Goal: Task Accomplishment & Management: Use online tool/utility

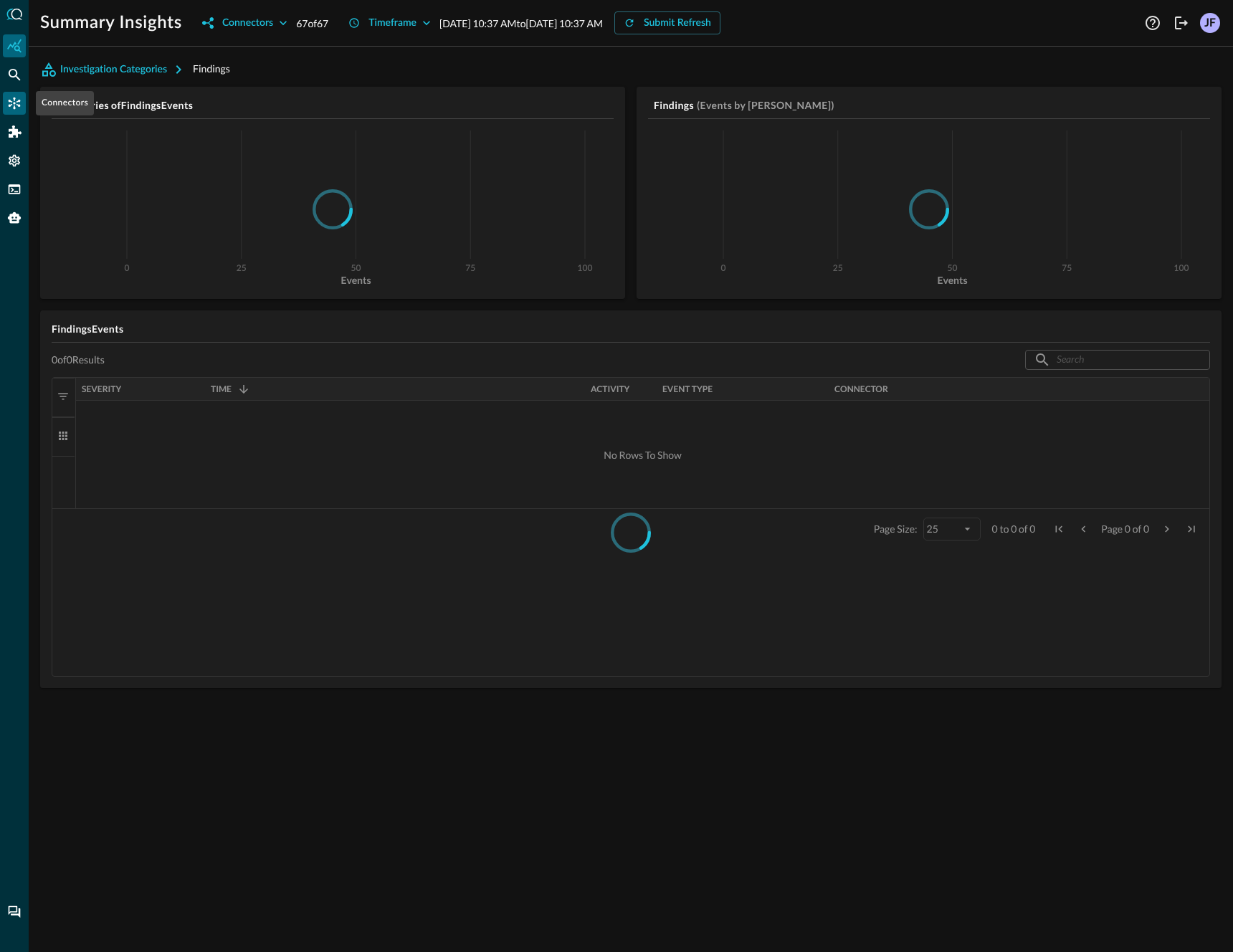
click at [10, 104] on icon "Connectors" at bounding box center [14, 103] width 14 height 14
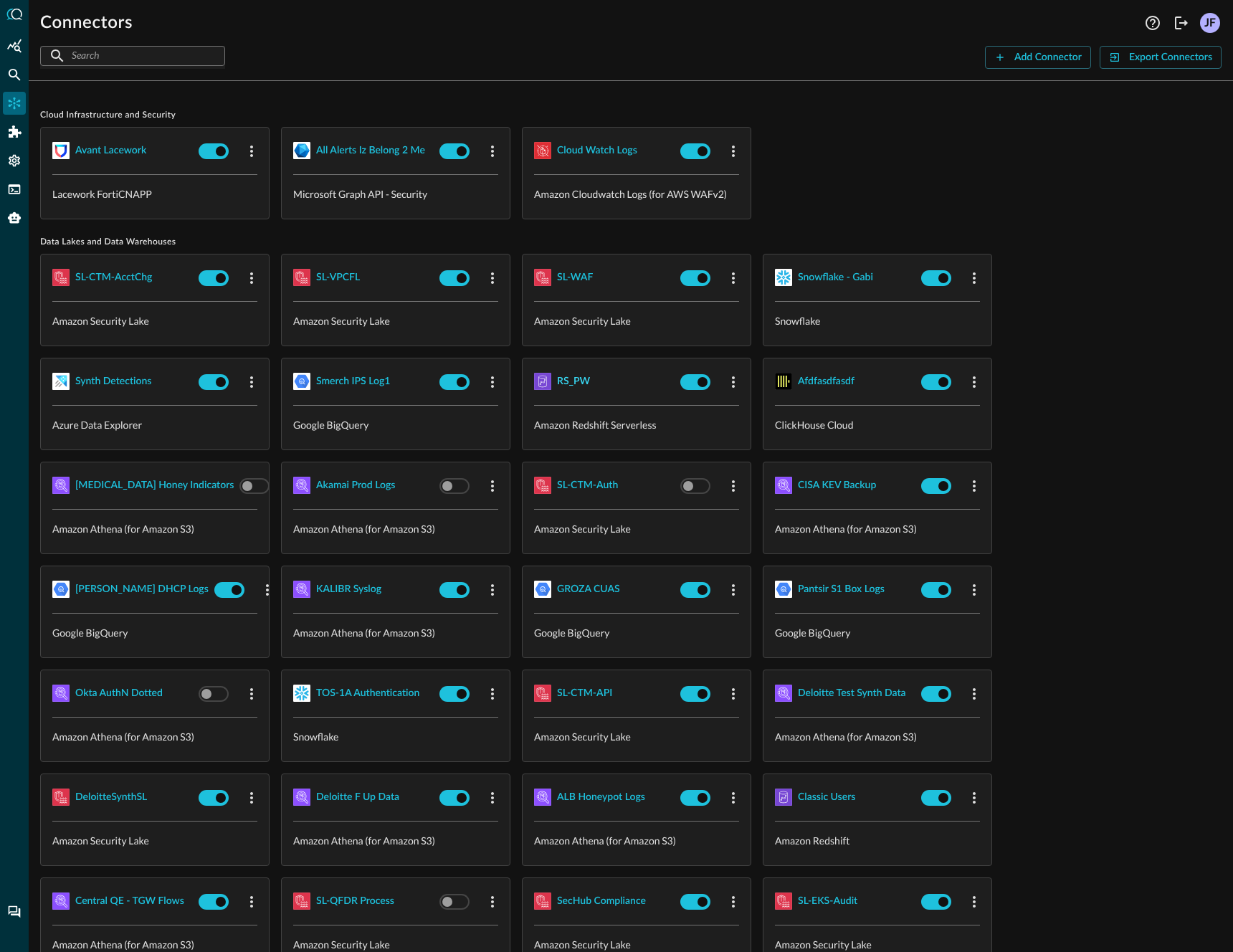
click at [582, 381] on div "RS_PW" at bounding box center [573, 382] width 33 height 18
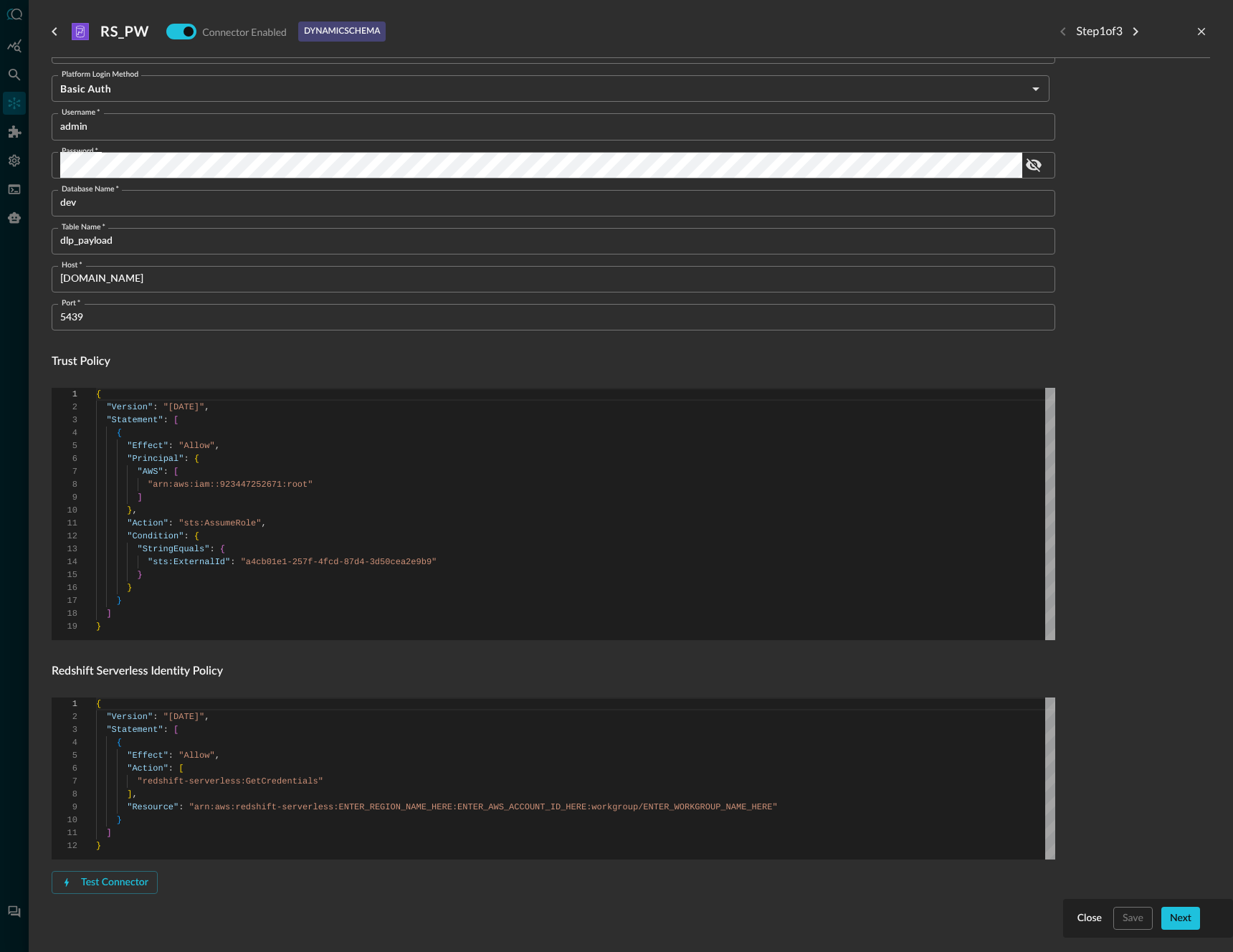
scroll to position [169, 0]
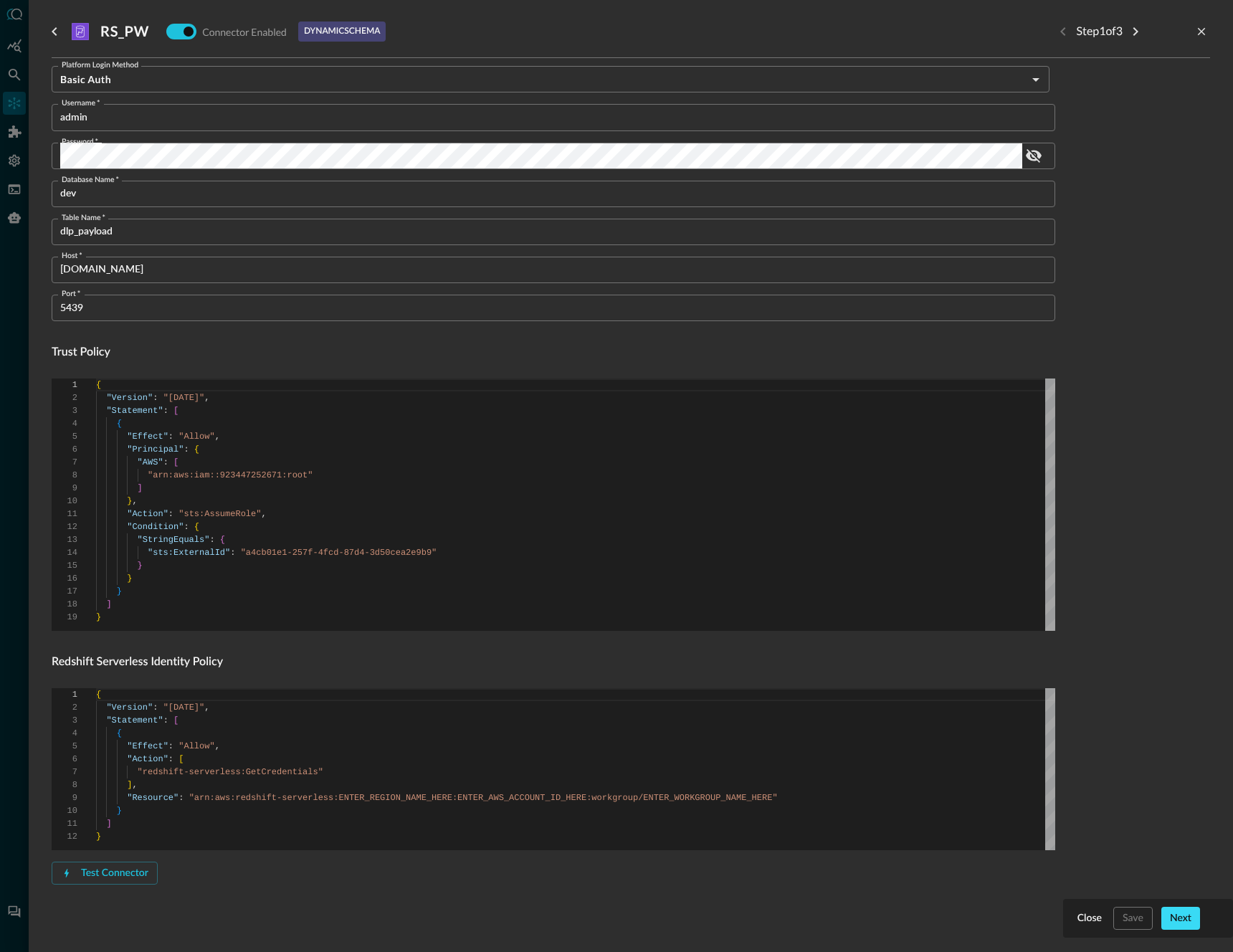
click at [1187, 910] on div "Next" at bounding box center [1181, 919] width 22 height 18
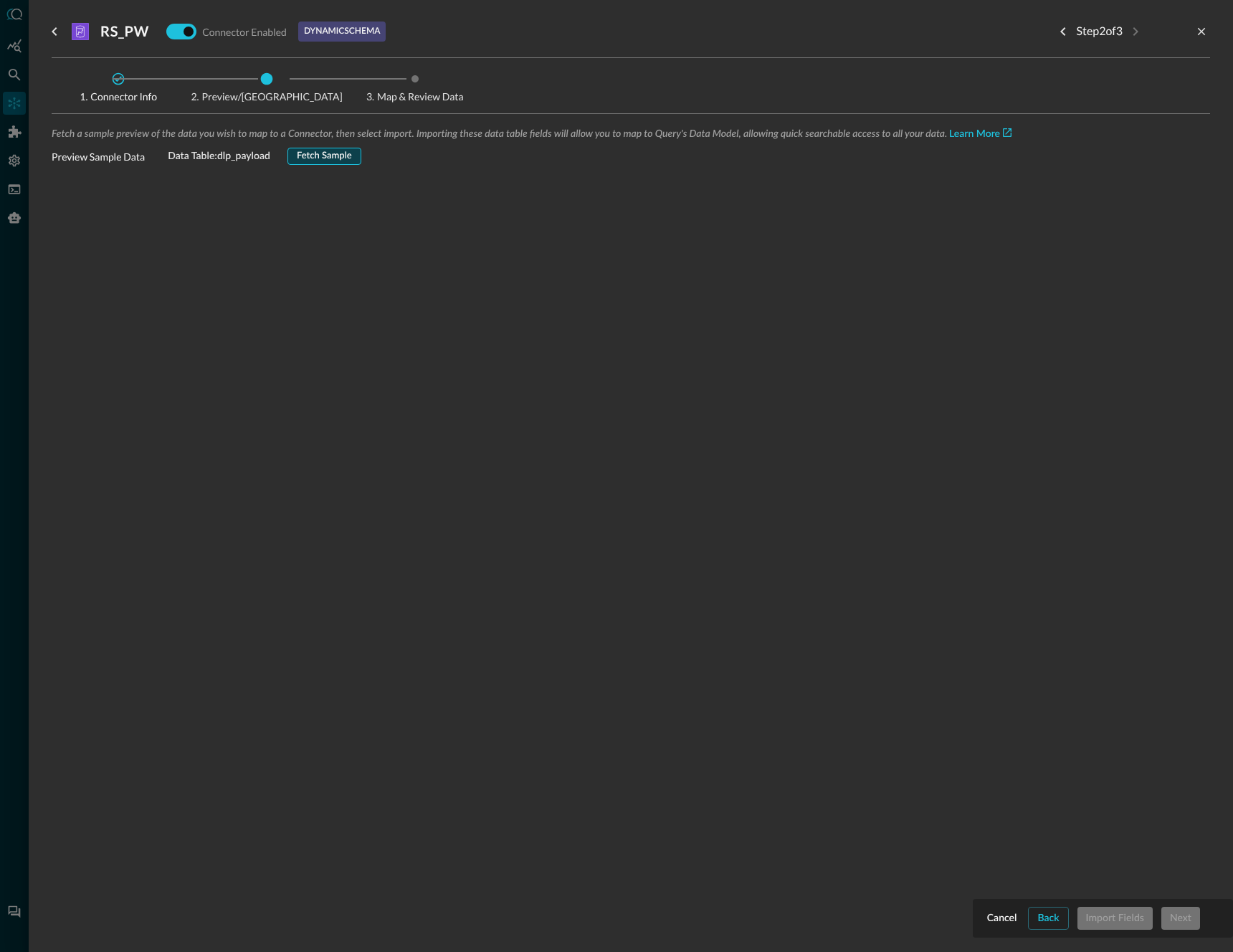
click at [319, 148] on div "Fetch Sample" at bounding box center [325, 156] width 55 height 16
